Goal: Check status: Check status

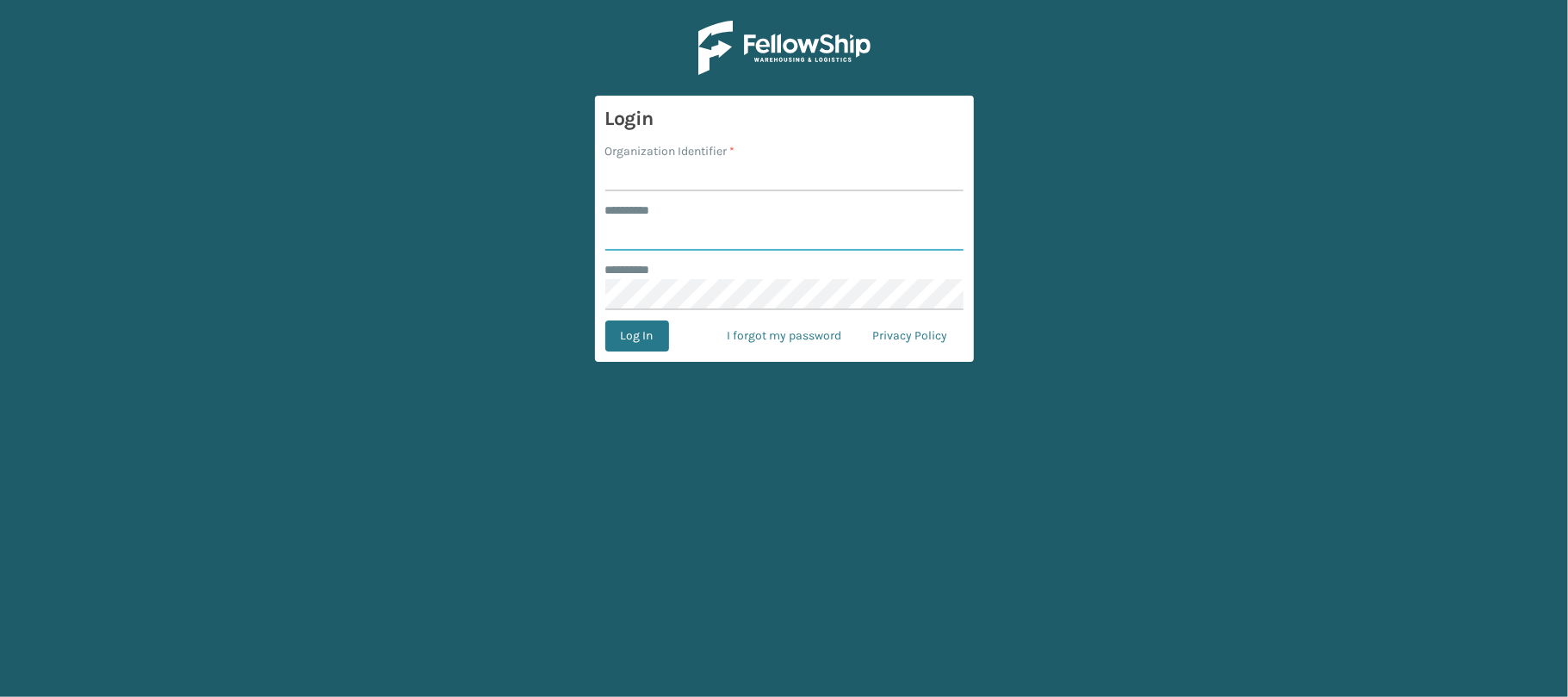
type input "******"
click at [630, 169] on input "Organization Identifier *" at bounding box center [784, 176] width 358 height 31
type input "CDD"
click at [634, 346] on button "Log In" at bounding box center [637, 336] width 64 height 31
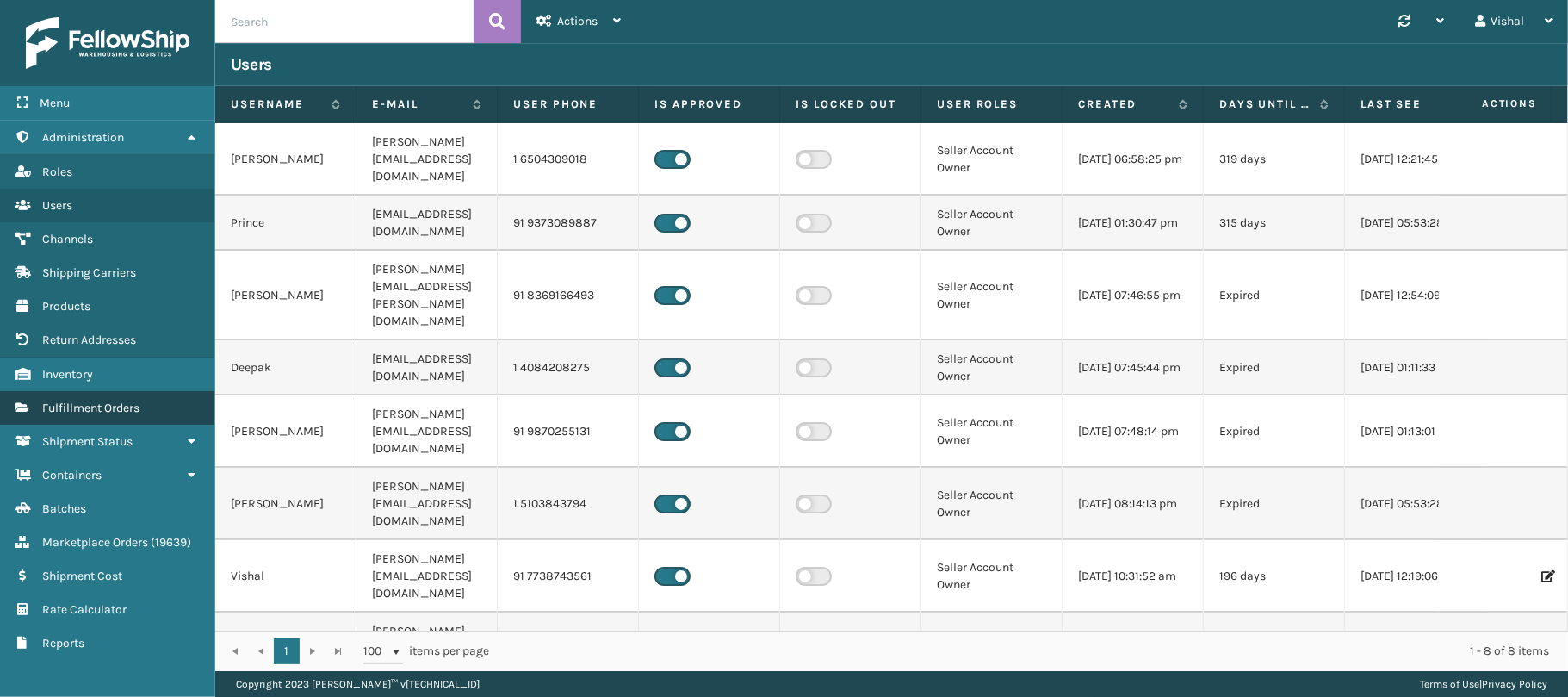
click at [70, 405] on span "Fulfillment Orders" at bounding box center [91, 407] width 98 height 15
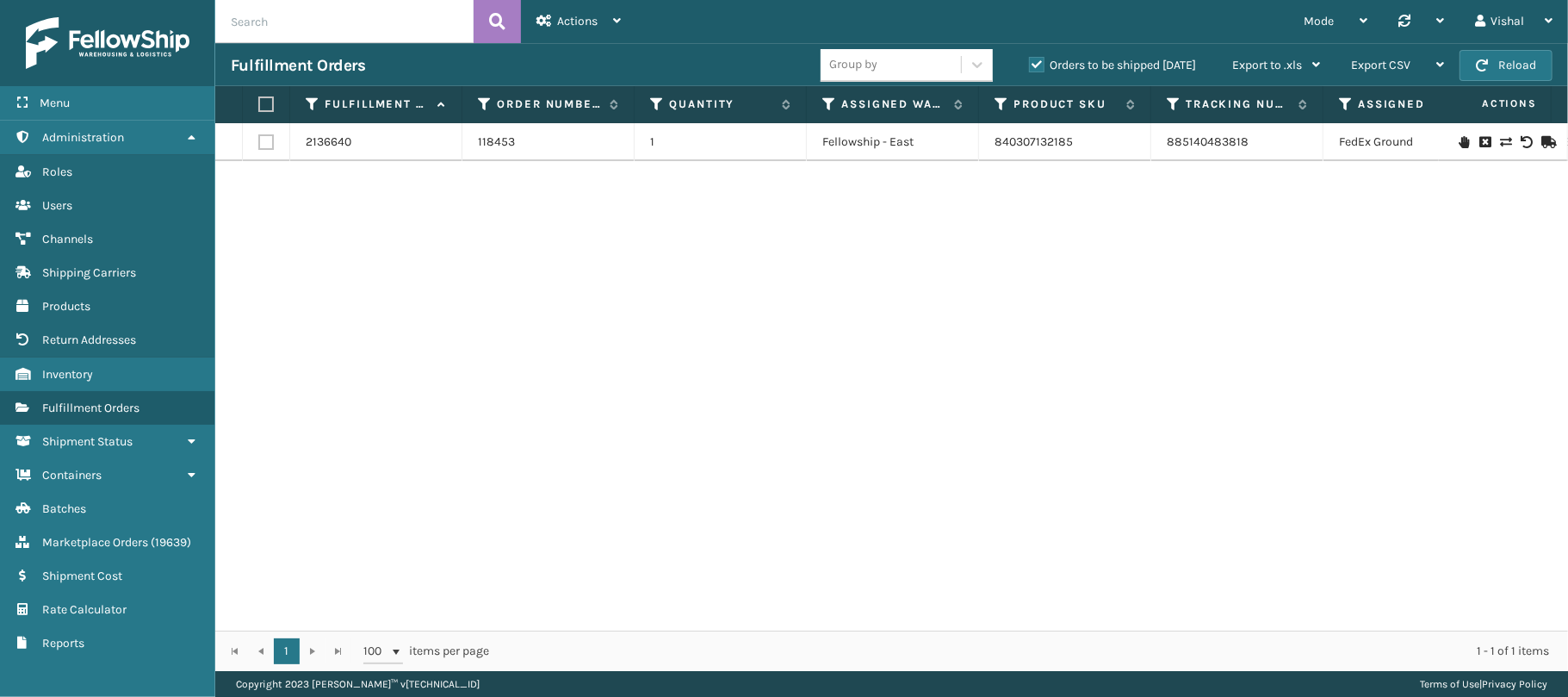
click at [325, 25] on input "text" at bounding box center [344, 22] width 258 height 43
paste input "118453"
type input "118453"
drag, startPoint x: 1154, startPoint y: 149, endPoint x: 1291, endPoint y: 152, distance: 137.0
click at [1291, 152] on td "885140483818" at bounding box center [1237, 142] width 172 height 38
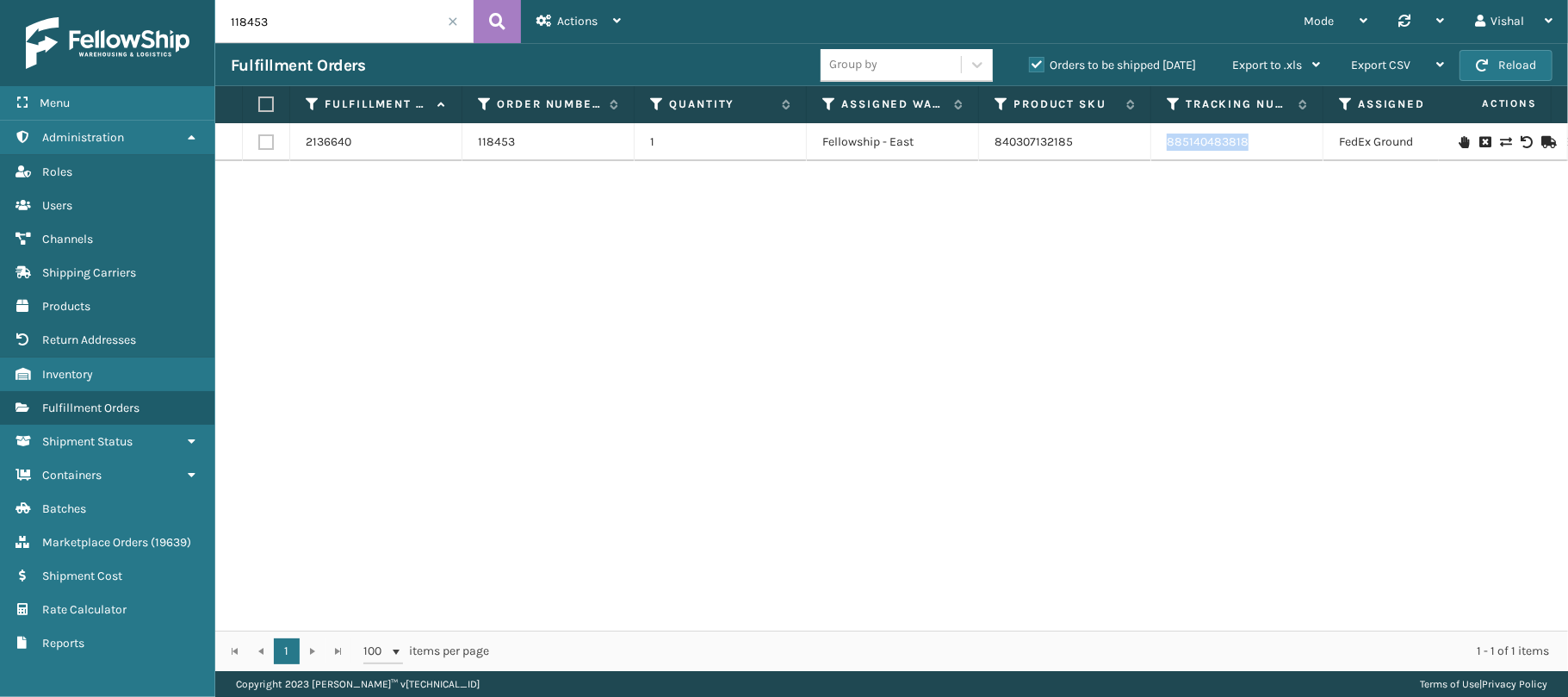
copy link "885140483818"
